Goal: Information Seeking & Learning: Learn about a topic

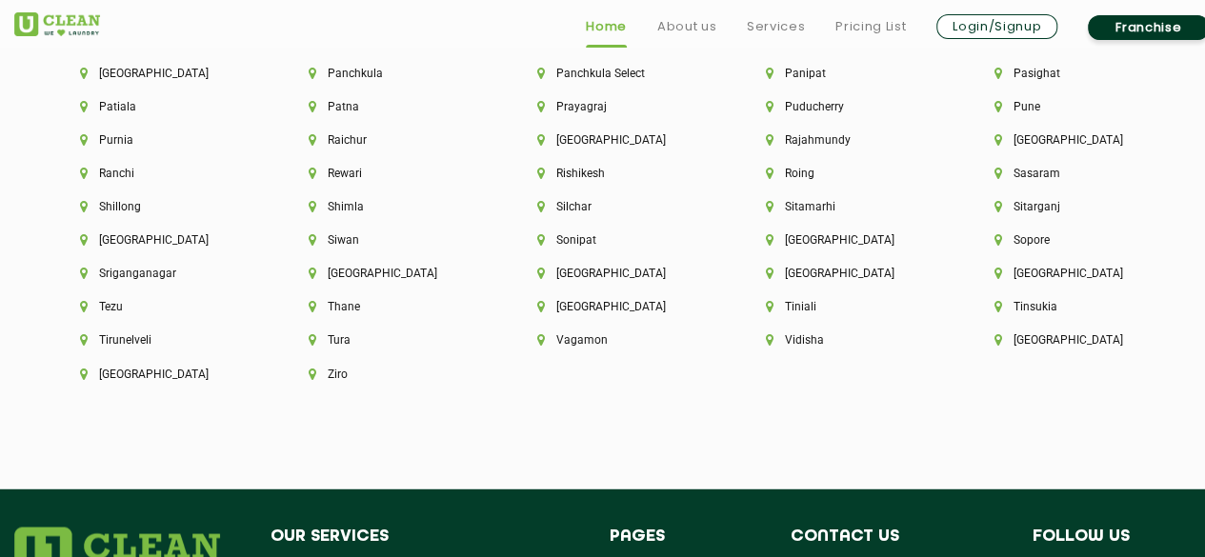
scroll to position [5449, 0]
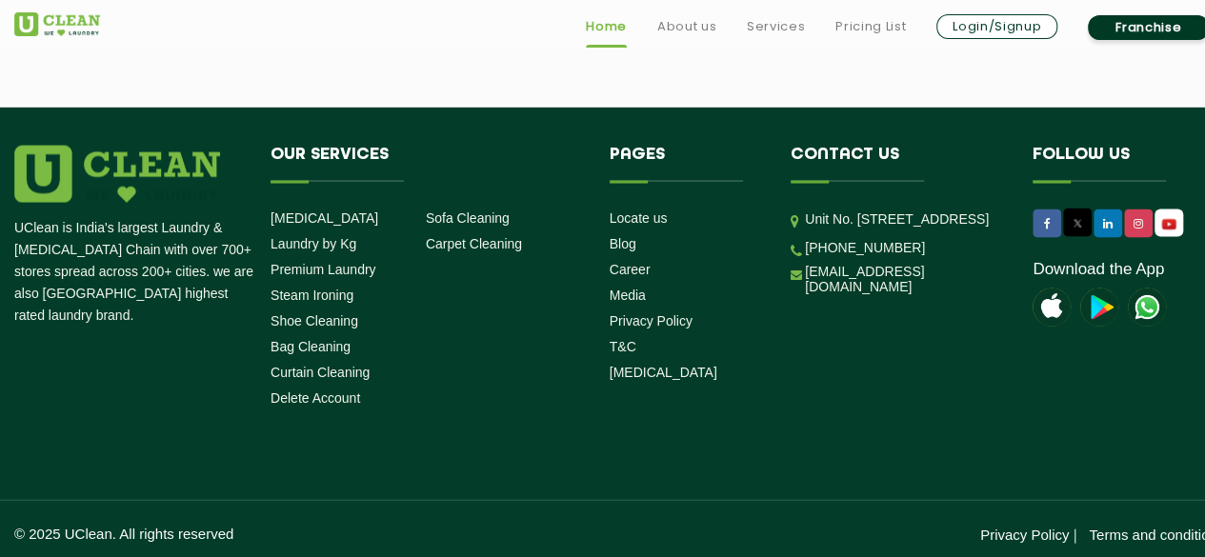
click at [983, 30] on link "Login/Signup" at bounding box center [996, 26] width 121 height 25
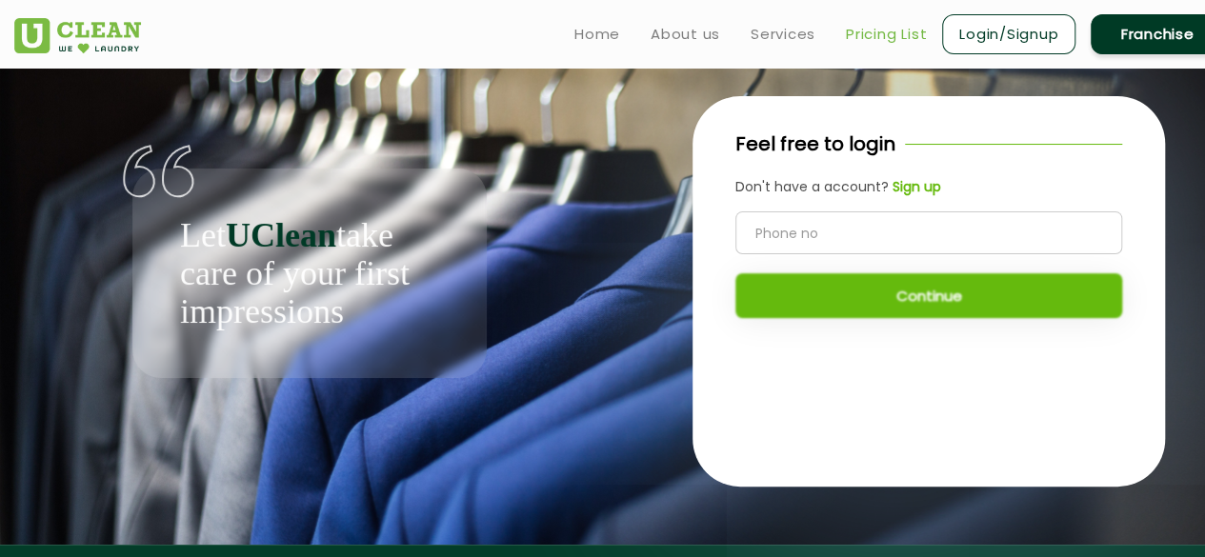
click at [911, 30] on link "Pricing List" at bounding box center [886, 34] width 81 height 23
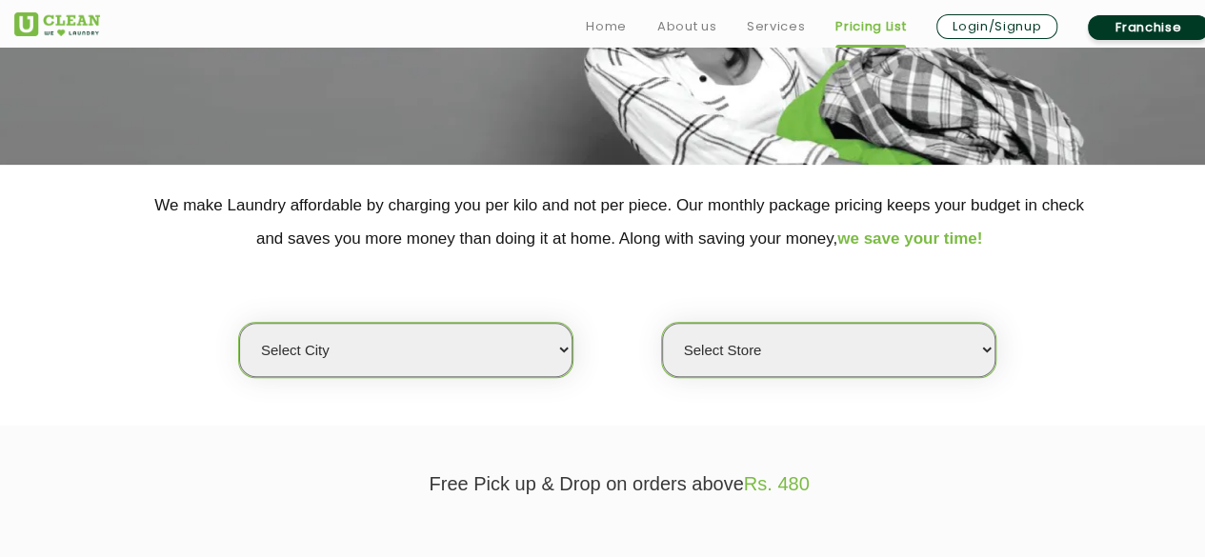
scroll to position [381, 0]
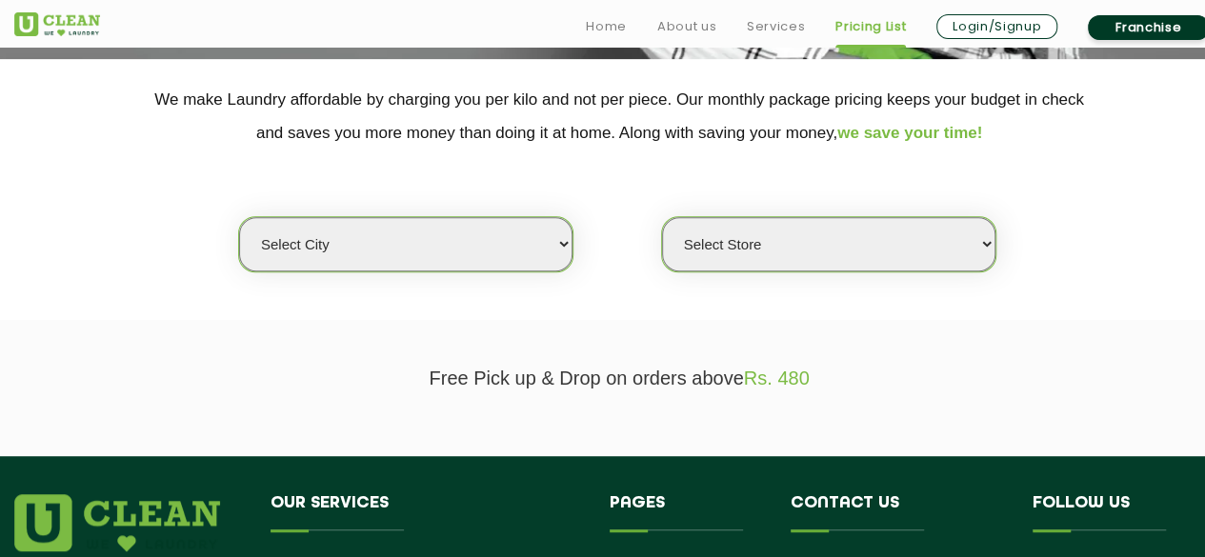
click at [486, 242] on select "Select city Aalo Agartala Agra Ahmedabad Akola Aligarh Alwar - UClean Select Am…" at bounding box center [405, 244] width 333 height 54
select select "93"
click at [239, 217] on select "Select city Aalo Agartala Agra Ahmedabad Akola Aligarh Alwar - UClean Select Am…" at bounding box center [405, 244] width 333 height 54
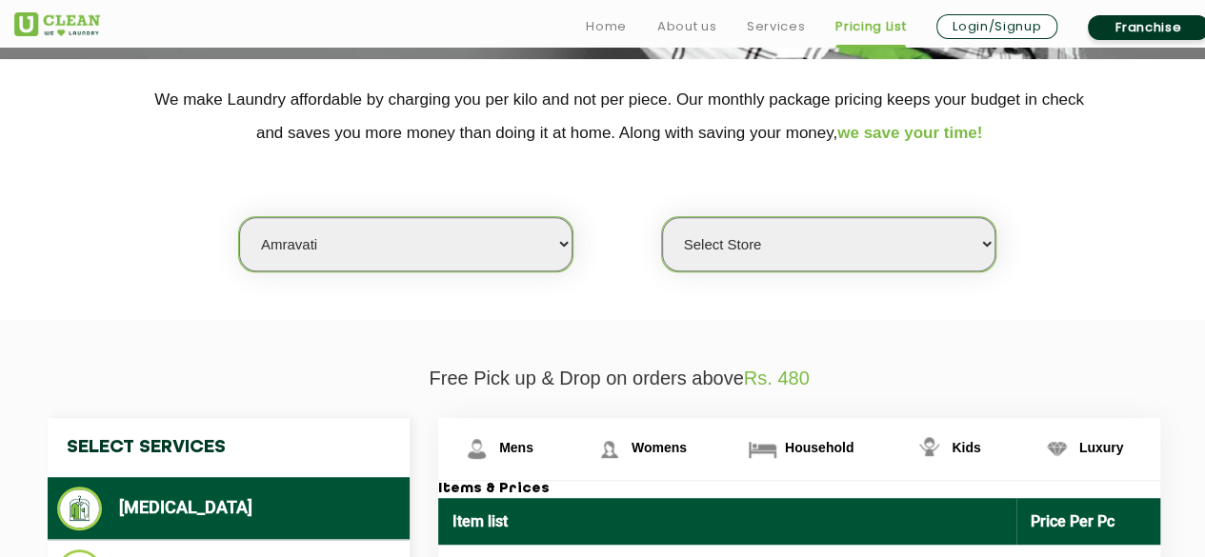
click at [740, 239] on select "Select Store UClean Amravati UClean Sai Nagar Amravati" at bounding box center [828, 244] width 333 height 54
select select "275"
click at [662, 217] on select "Select Store UClean Amravati UClean Sai Nagar Amravati" at bounding box center [828, 244] width 333 height 54
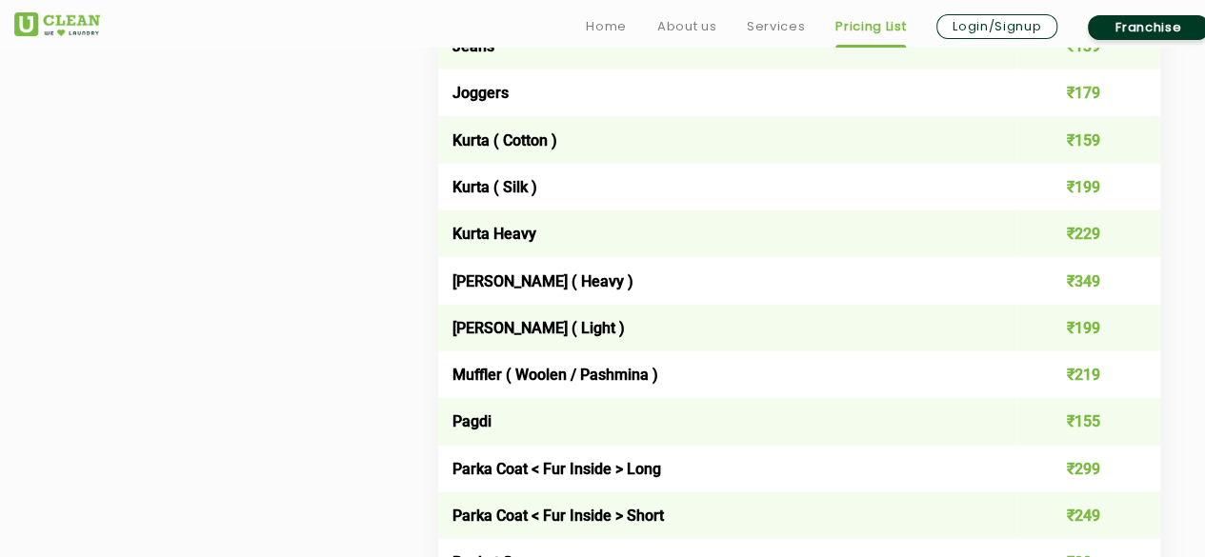
scroll to position [2190, 0]
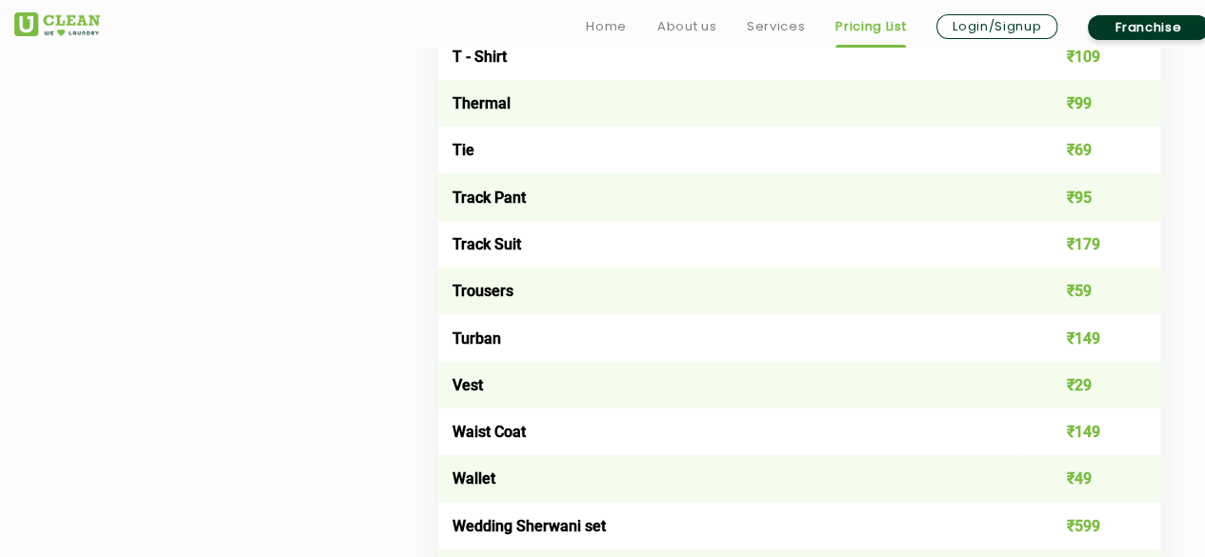
click at [483, 314] on td "Trousers" at bounding box center [727, 291] width 578 height 47
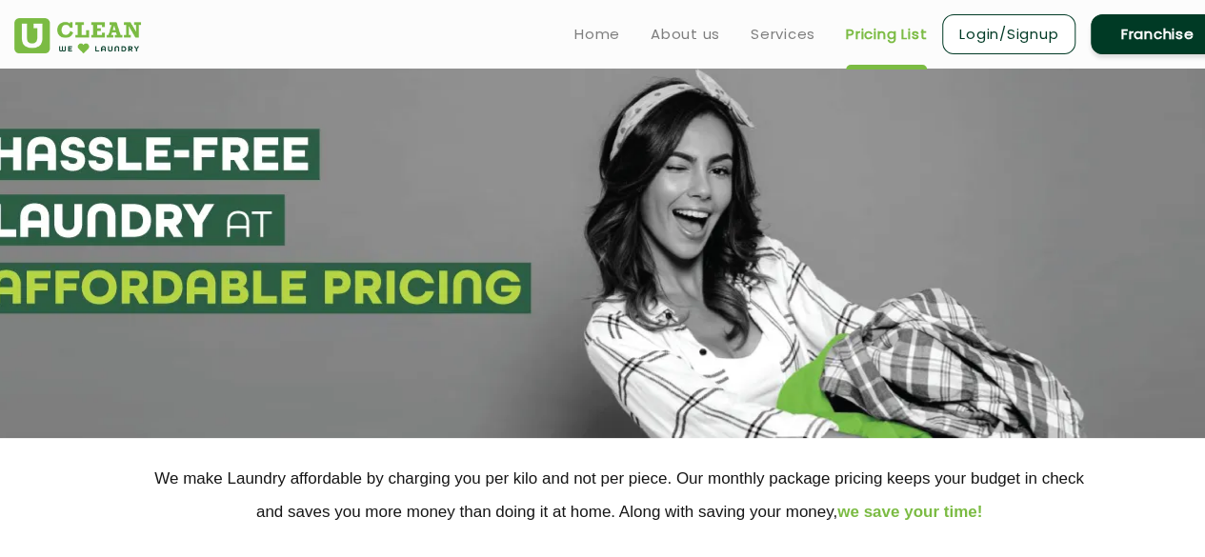
scroll to position [0, 0]
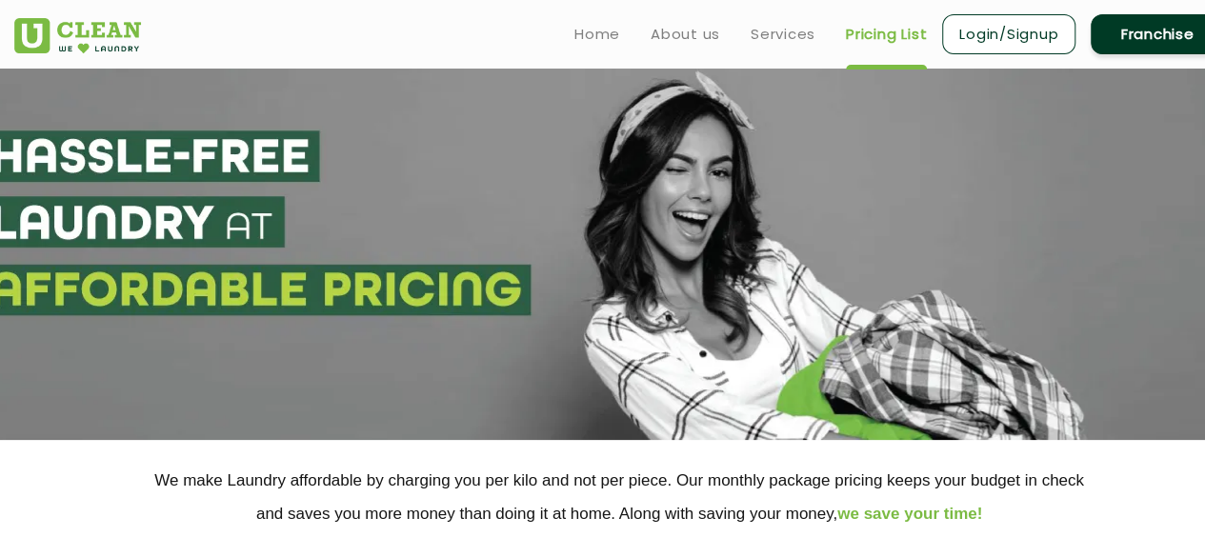
click at [603, 47] on ul "Home About us Services Pricing List Login/Signup Franchise" at bounding box center [891, 33] width 665 height 45
click at [588, 31] on link "Home" at bounding box center [597, 34] width 46 height 23
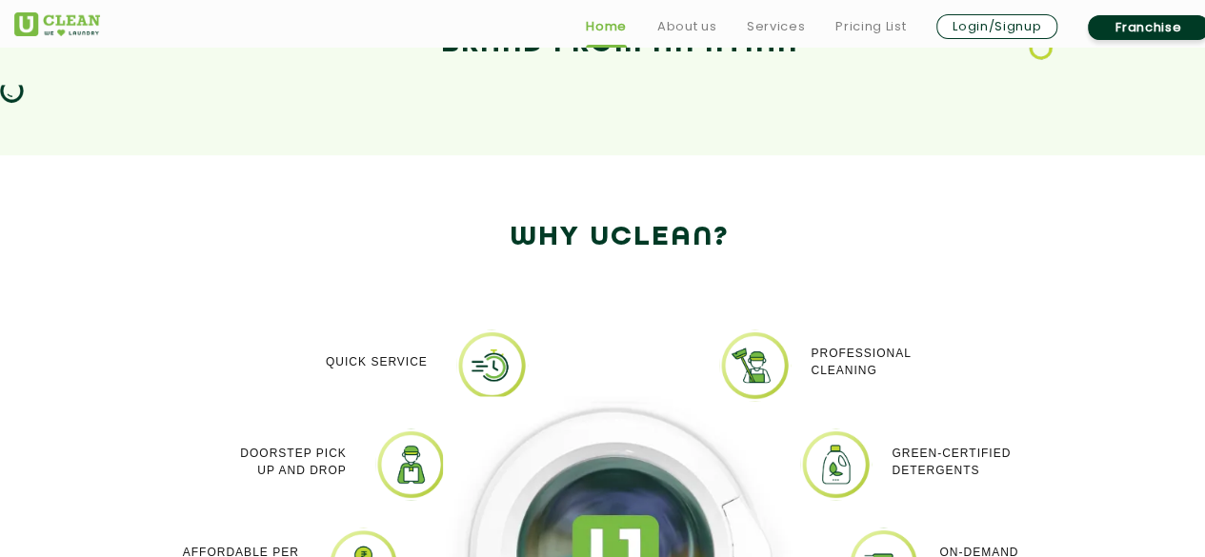
scroll to position [1524, 0]
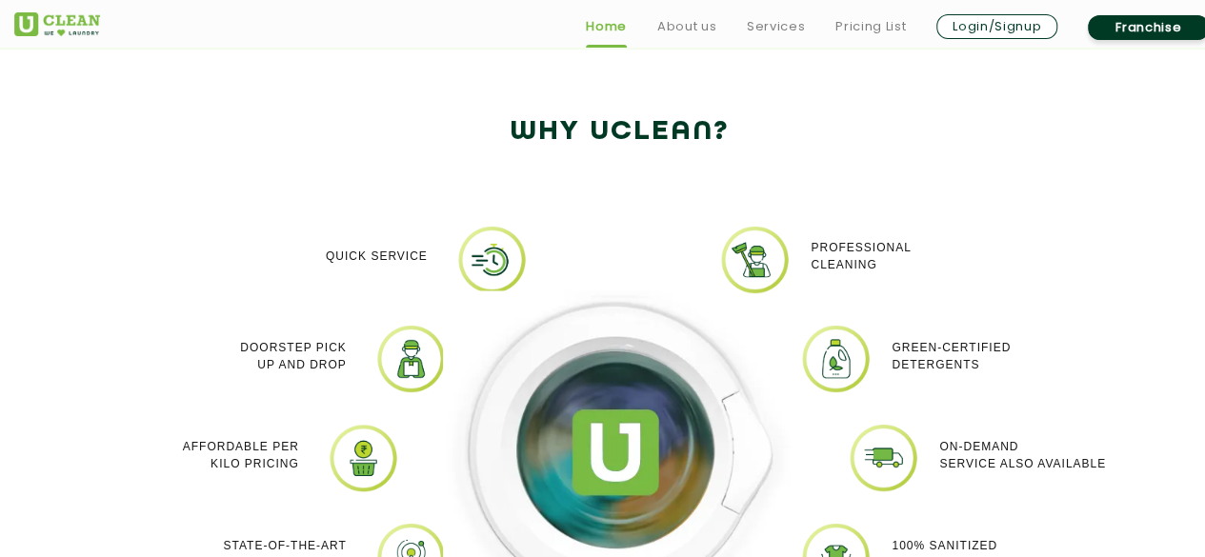
click at [485, 260] on div at bounding box center [619, 471] width 381 height 495
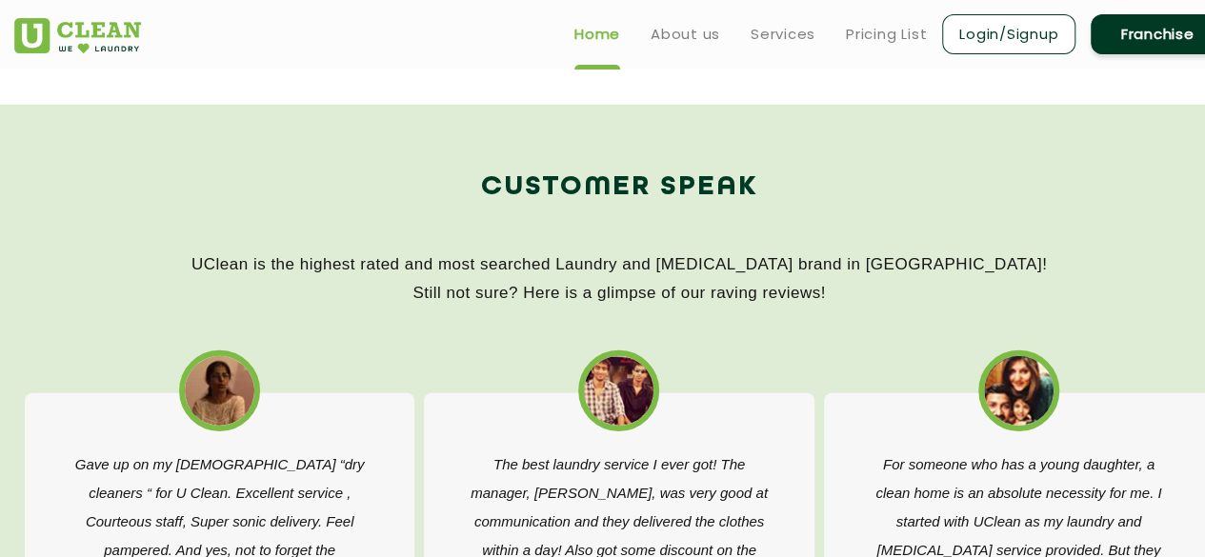
scroll to position [2761, 0]
